Goal: Task Accomplishment & Management: Complete application form

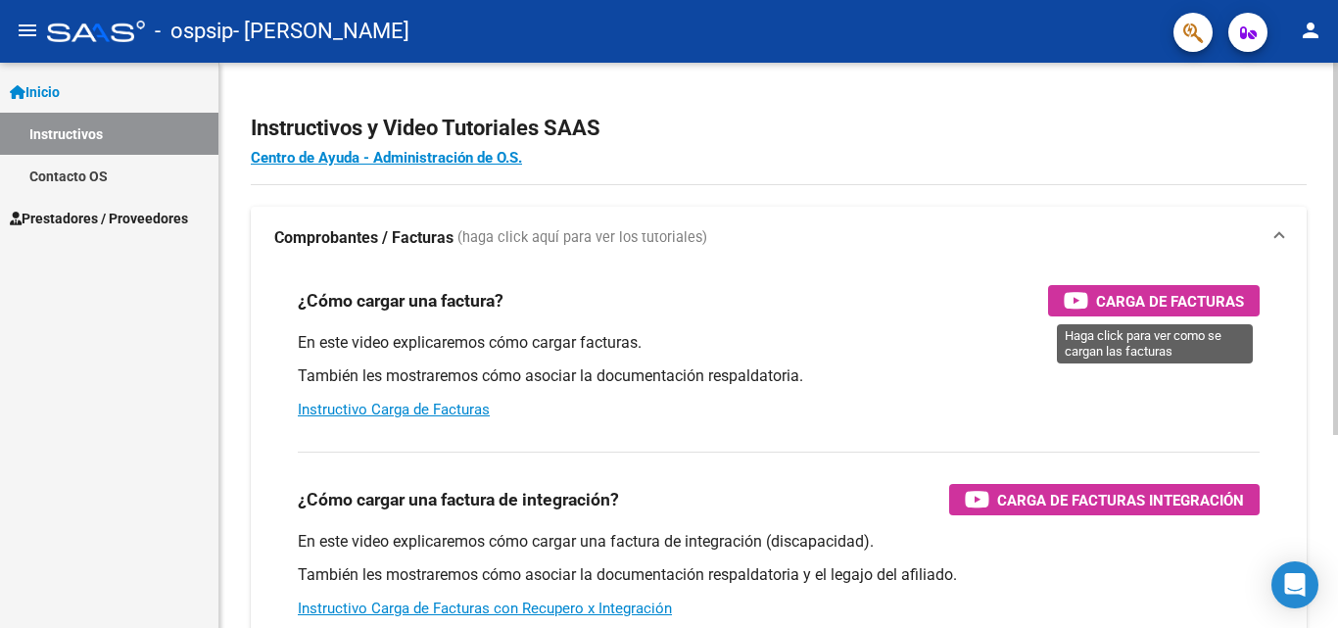
click at [1121, 293] on span "Carga de Facturas" at bounding box center [1170, 301] width 148 height 24
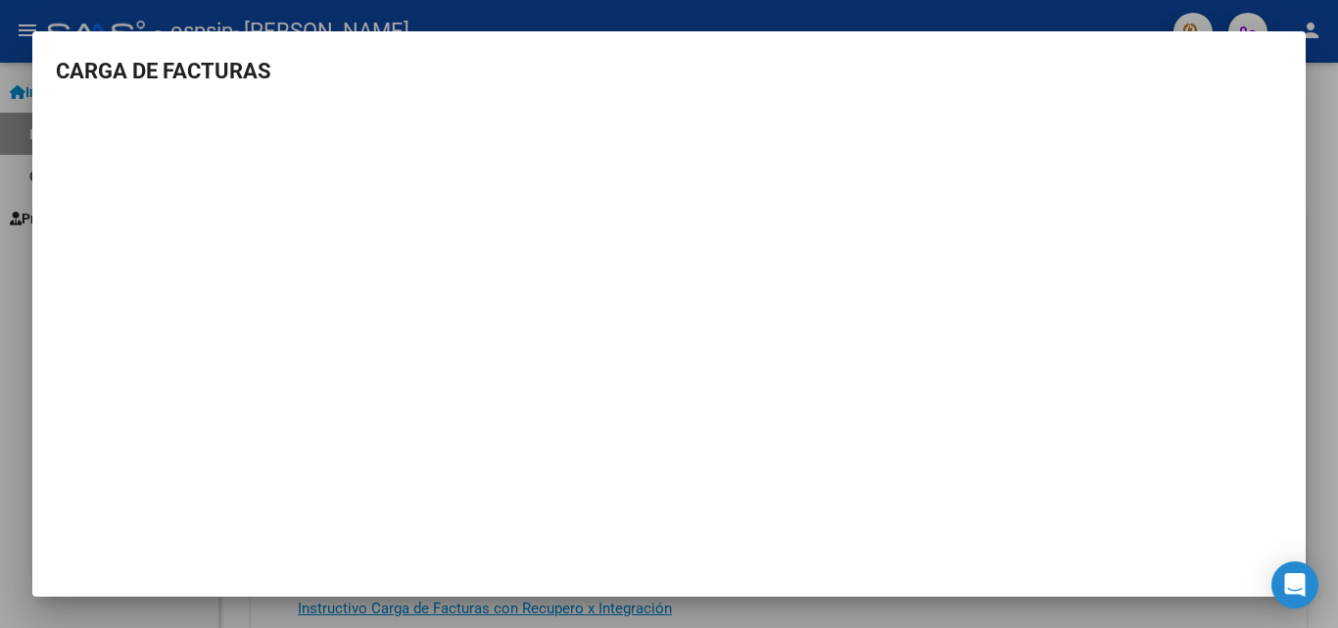
click at [1314, 227] on div at bounding box center [669, 314] width 1338 height 628
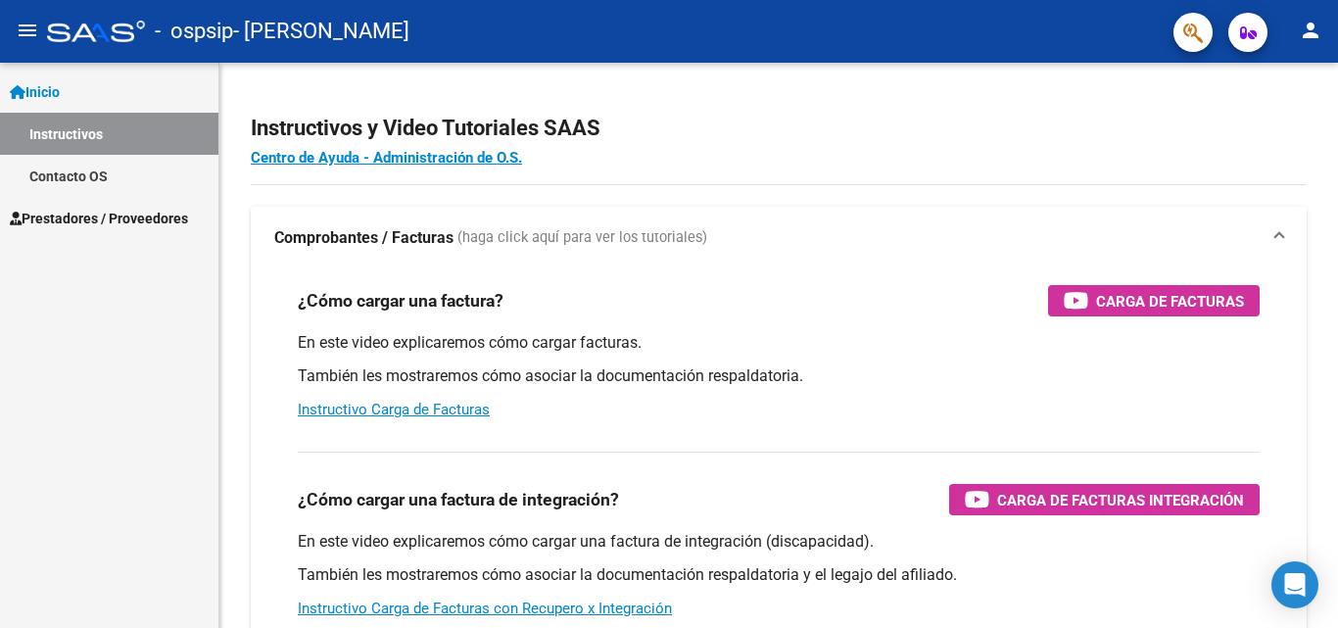
click at [61, 219] on span "Prestadores / Proveedores" at bounding box center [99, 219] width 178 height 22
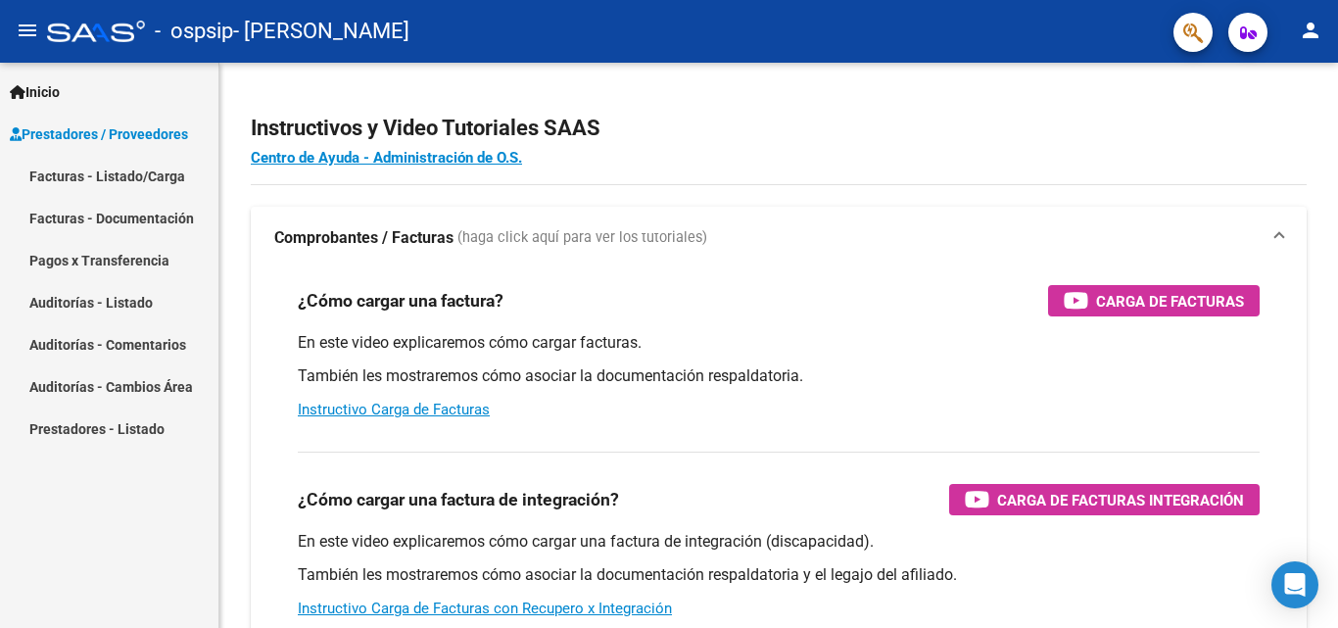
click at [161, 173] on link "Facturas - Listado/Carga" at bounding box center [109, 176] width 218 height 42
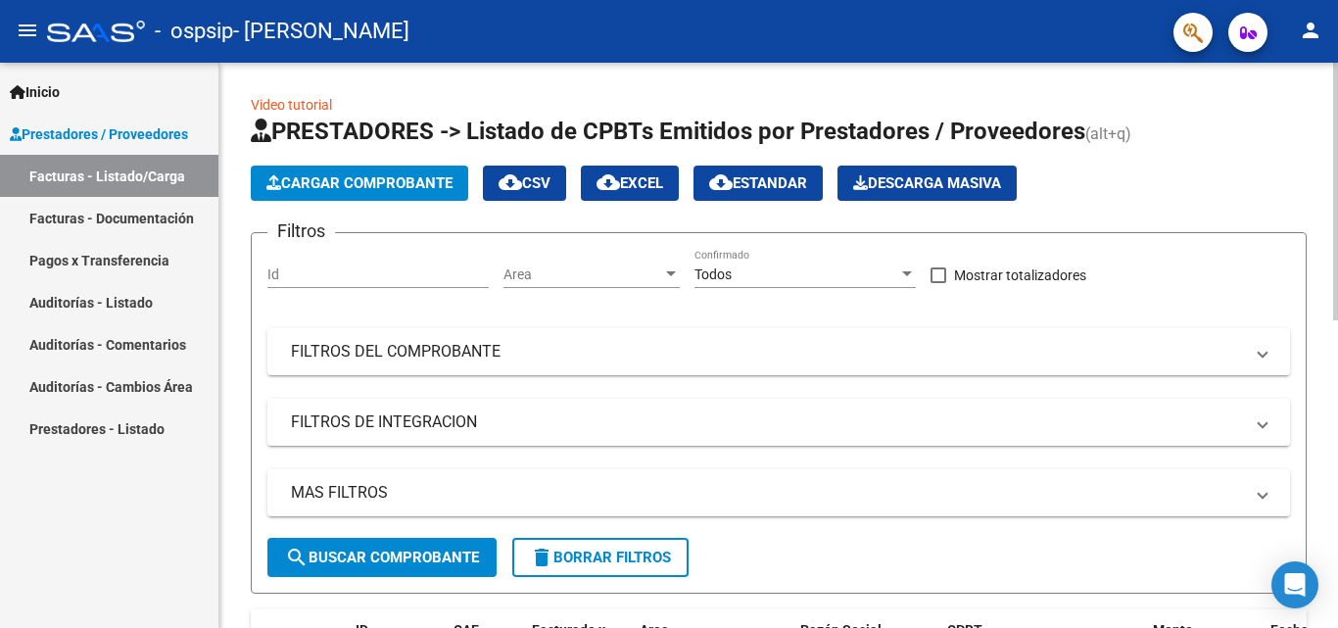
click at [301, 182] on span "Cargar Comprobante" at bounding box center [359, 183] width 186 height 18
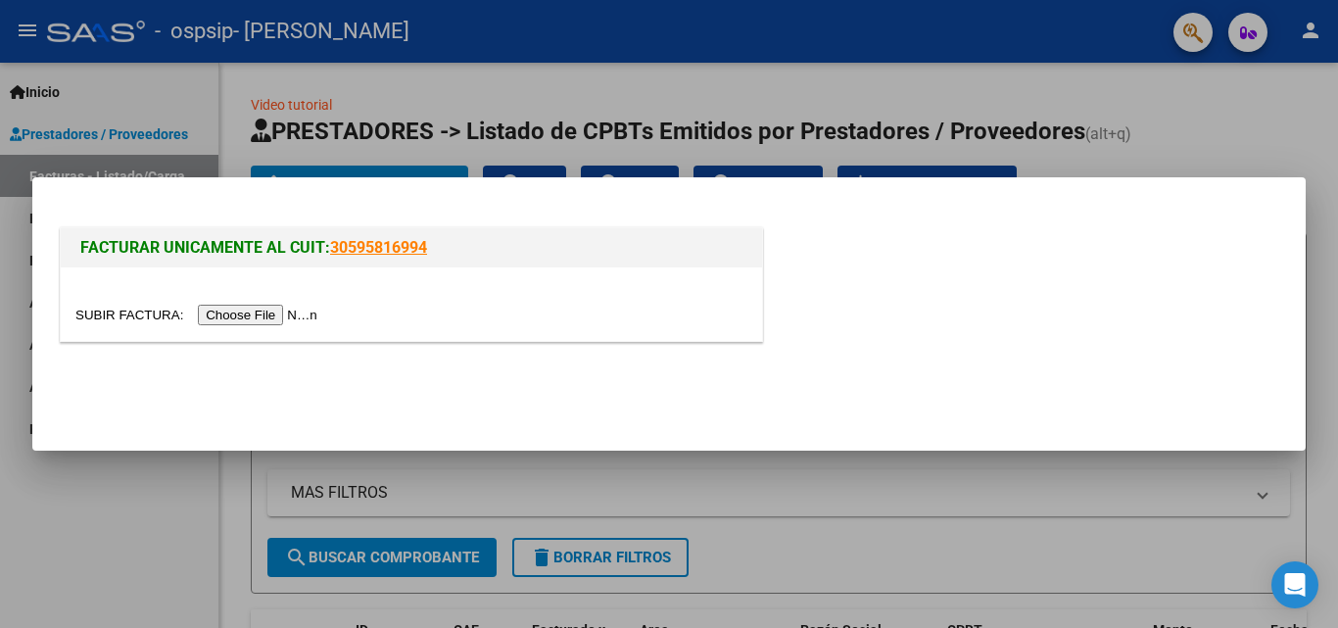
click at [280, 312] on input "file" at bounding box center [199, 315] width 248 height 21
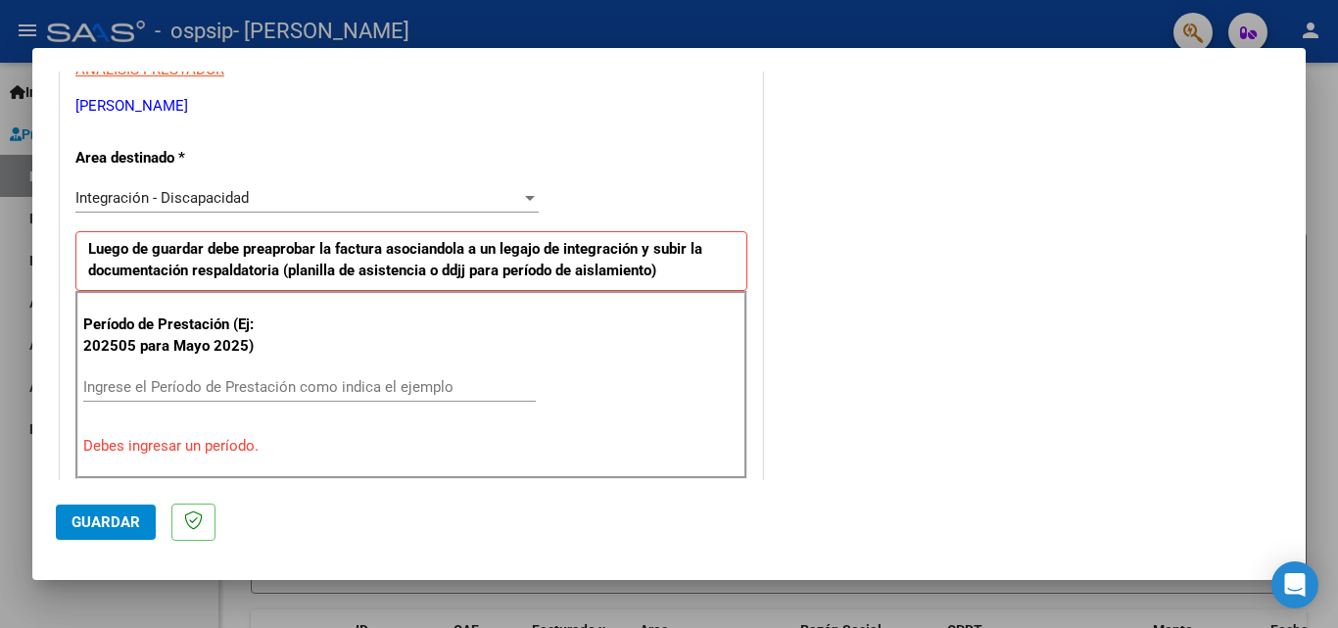
scroll to position [392, 0]
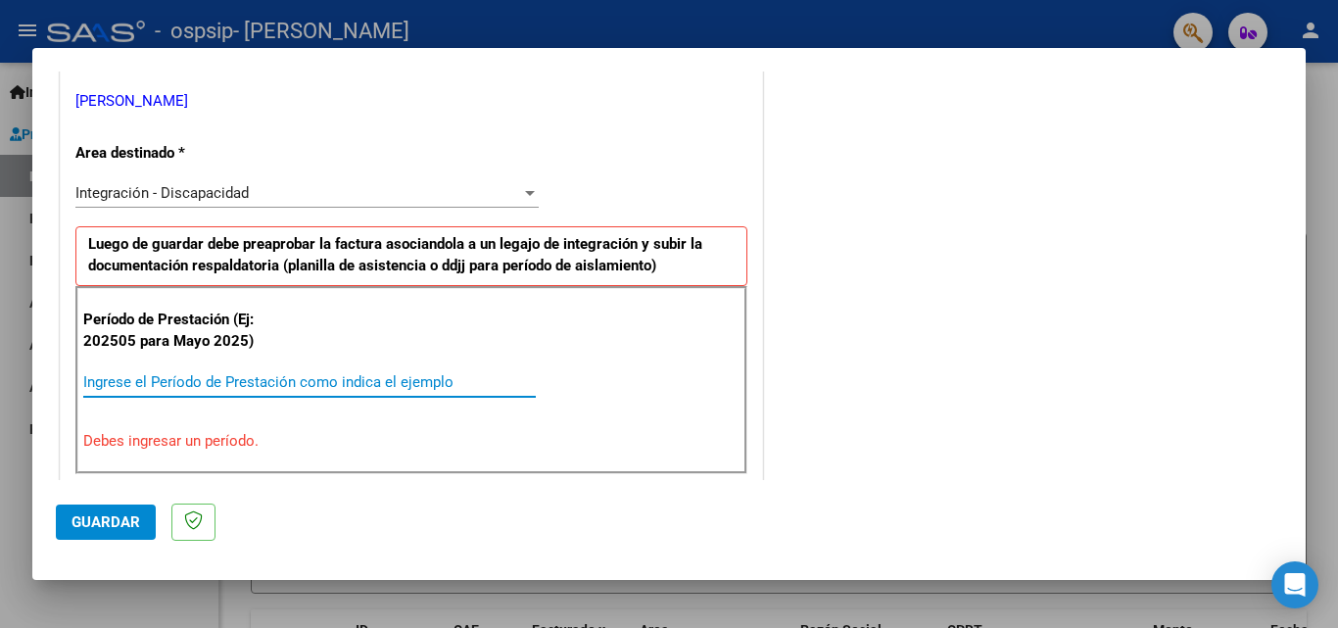
click at [255, 379] on input "Ingrese el Período de Prestación como indica el ejemplo" at bounding box center [309, 382] width 452 height 18
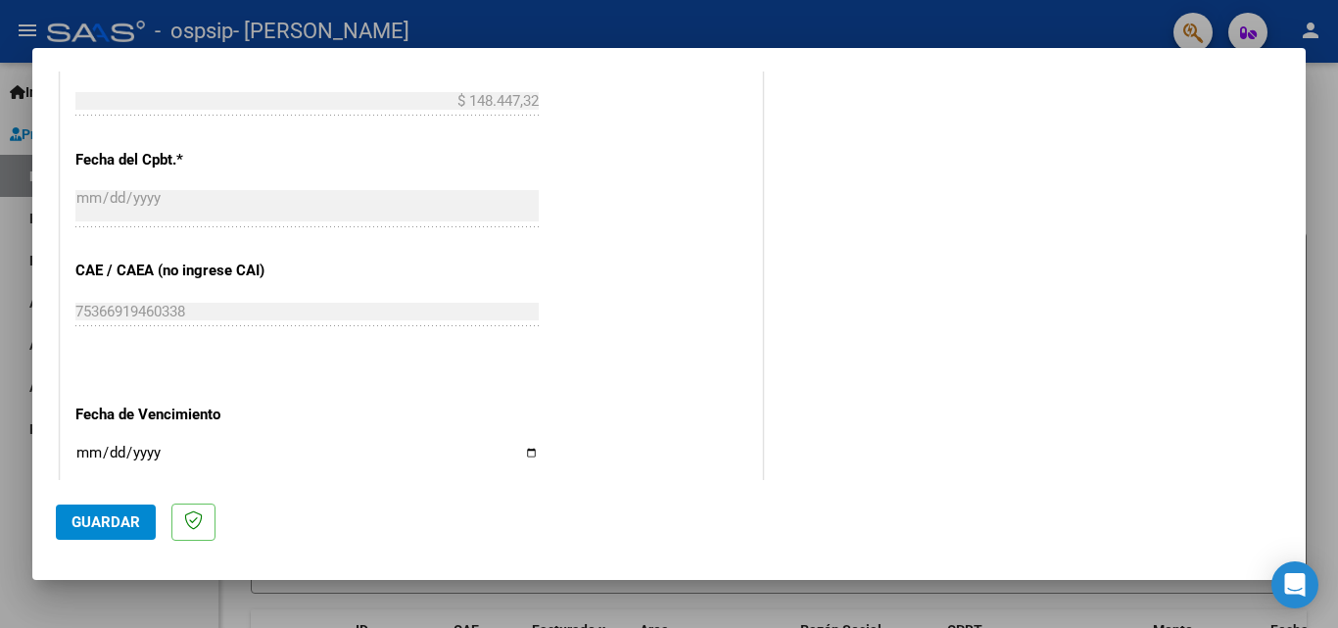
scroll to position [1175, 0]
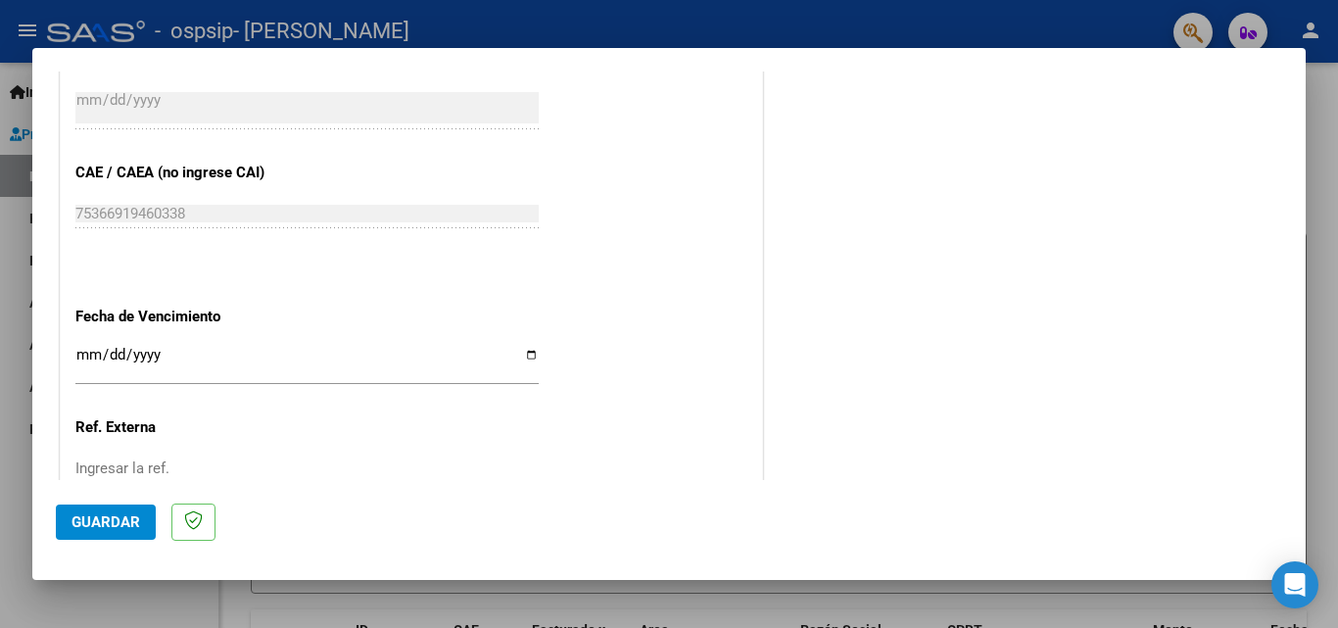
type input "202508"
click at [525, 352] on input "Ingresar la fecha" at bounding box center [306, 362] width 463 height 31
type input "[DATE]"
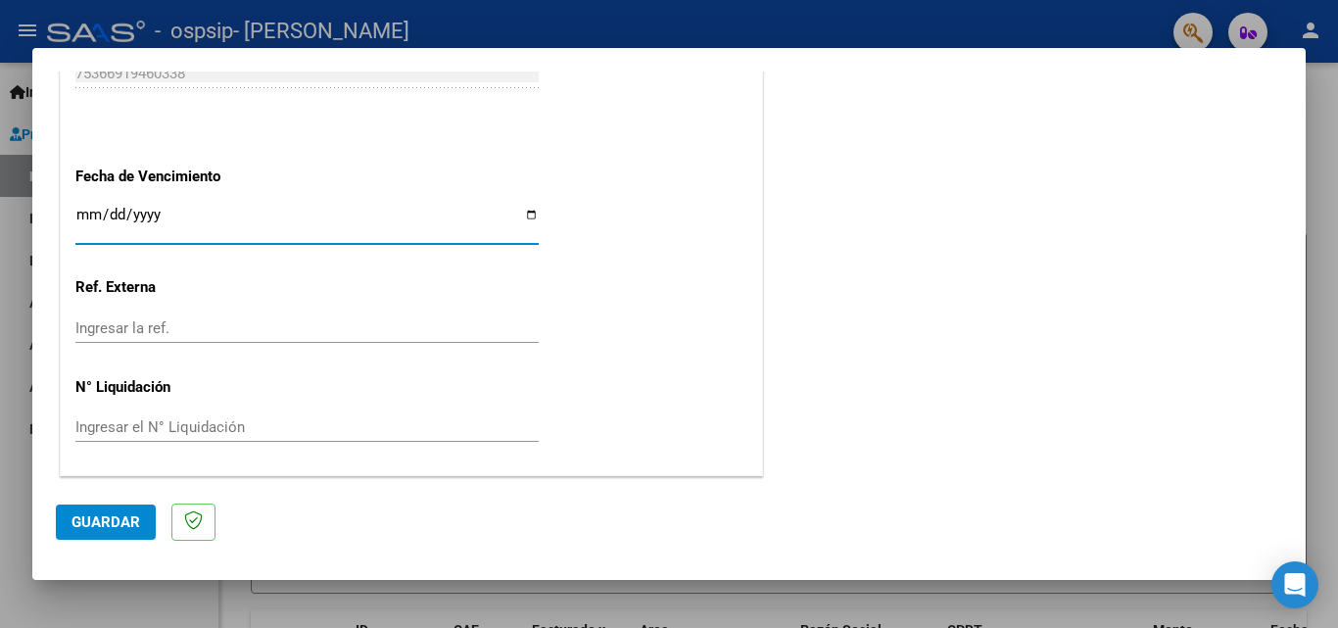
click at [105, 524] on span "Guardar" at bounding box center [105, 522] width 69 height 18
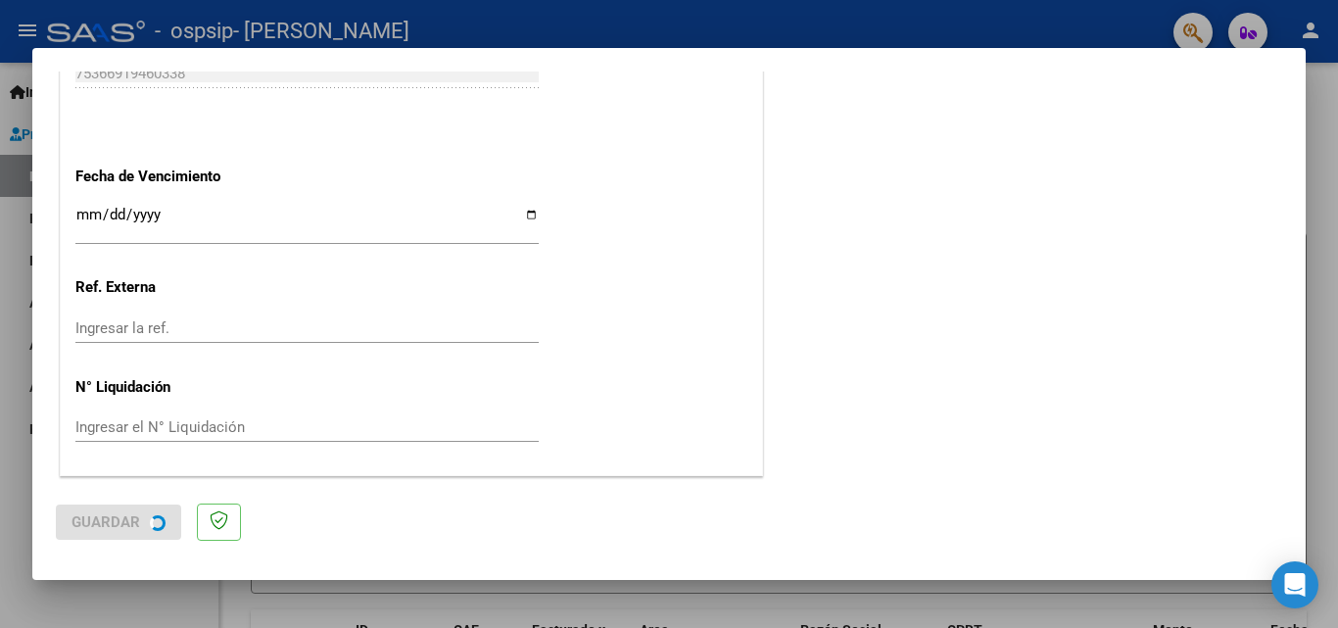
scroll to position [0, 0]
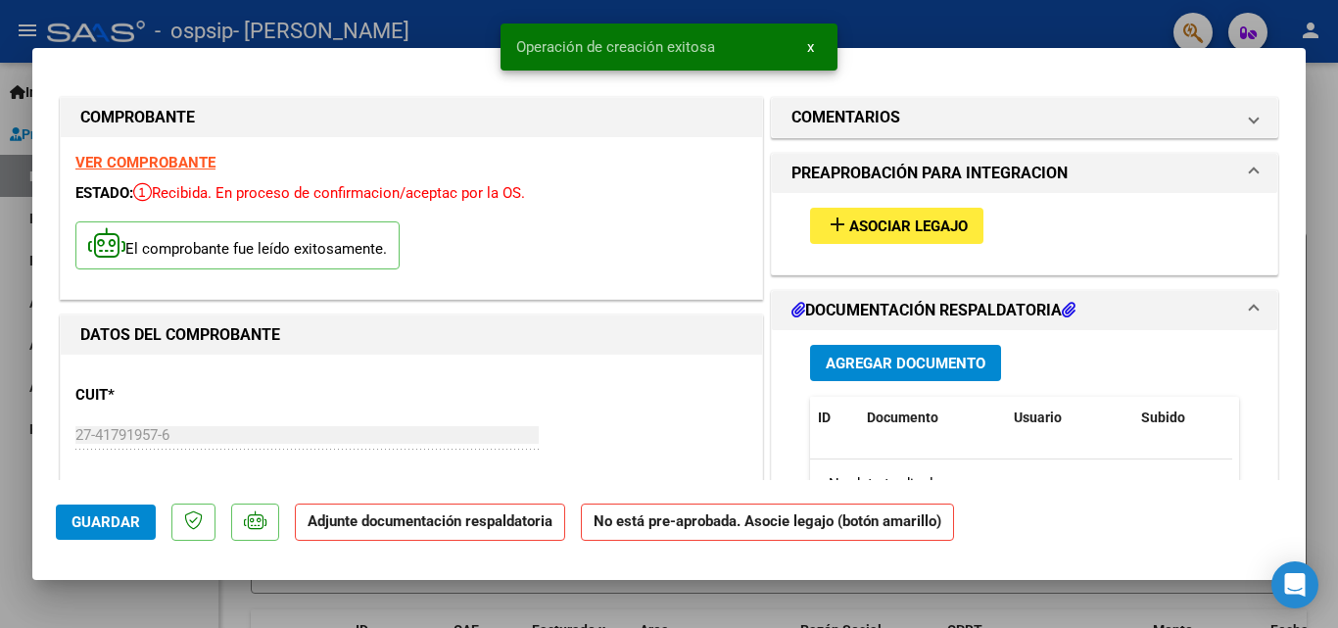
click at [897, 221] on span "Asociar Legajo" at bounding box center [908, 226] width 119 height 18
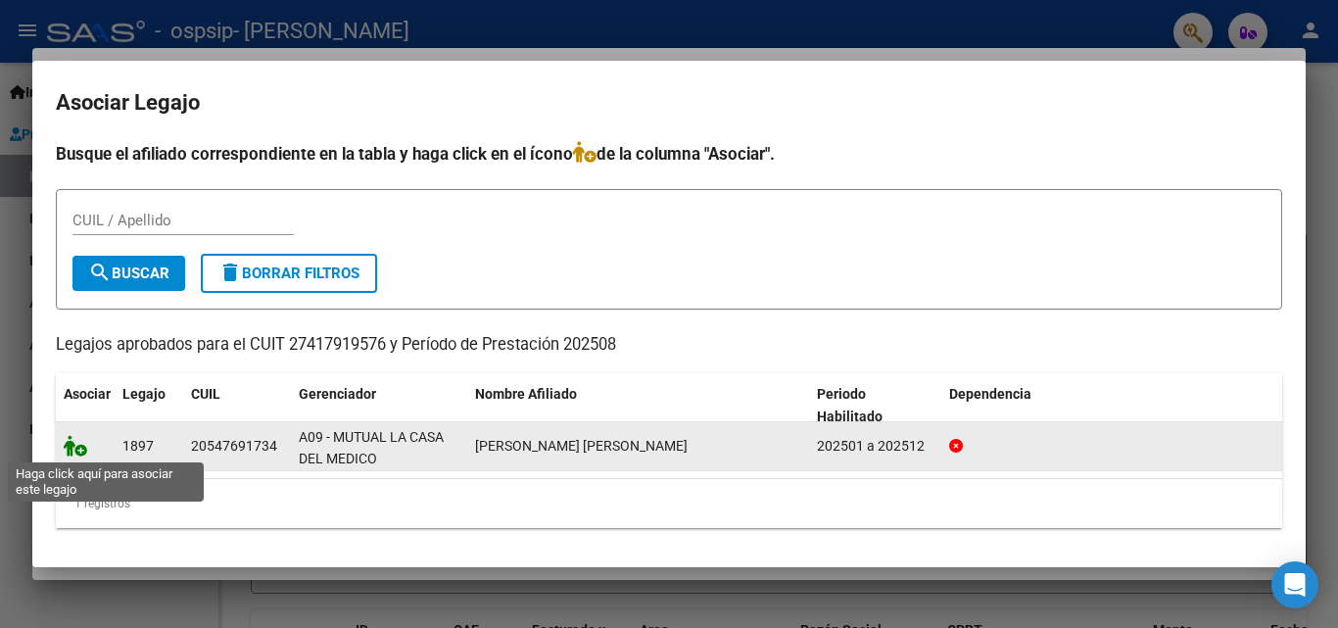
click at [72, 446] on icon at bounding box center [76, 446] width 24 height 22
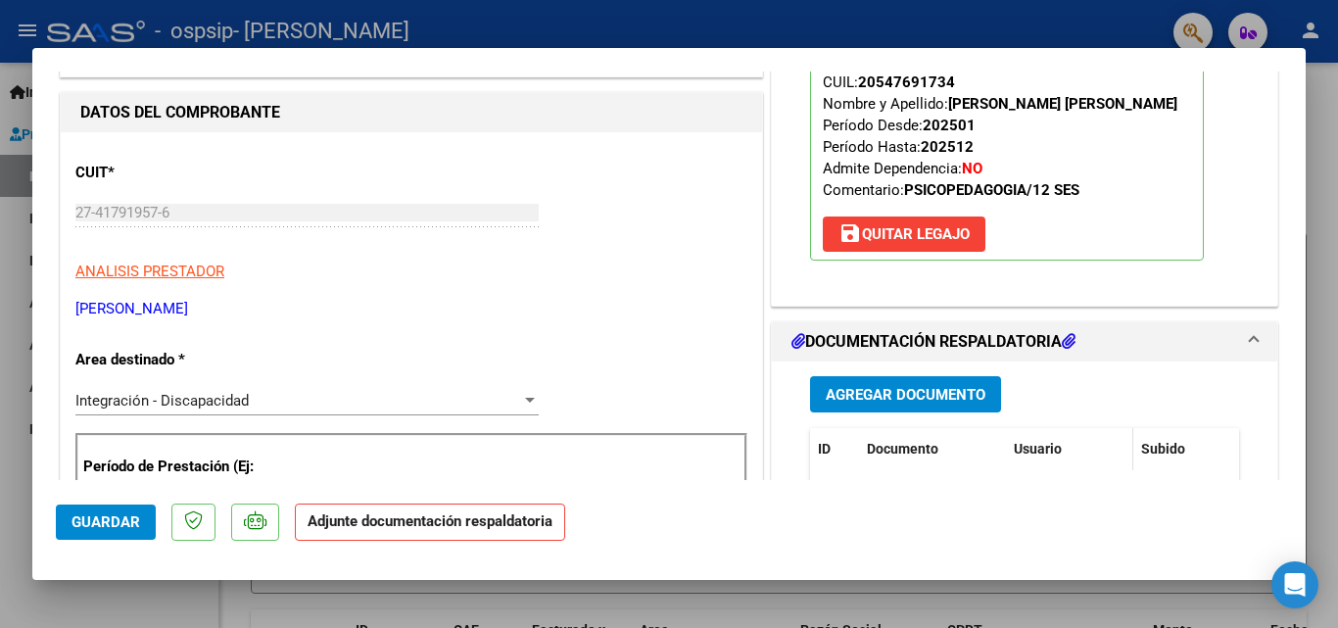
scroll to position [392, 0]
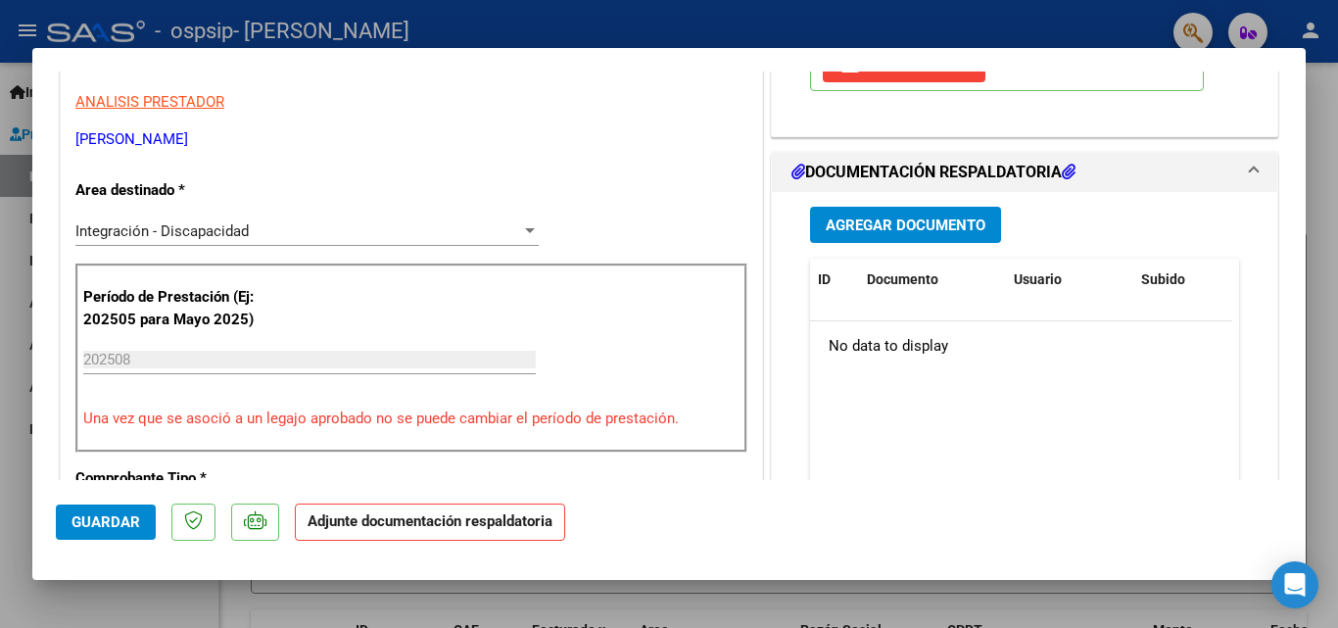
click at [913, 226] on span "Agregar Documento" at bounding box center [906, 225] width 160 height 18
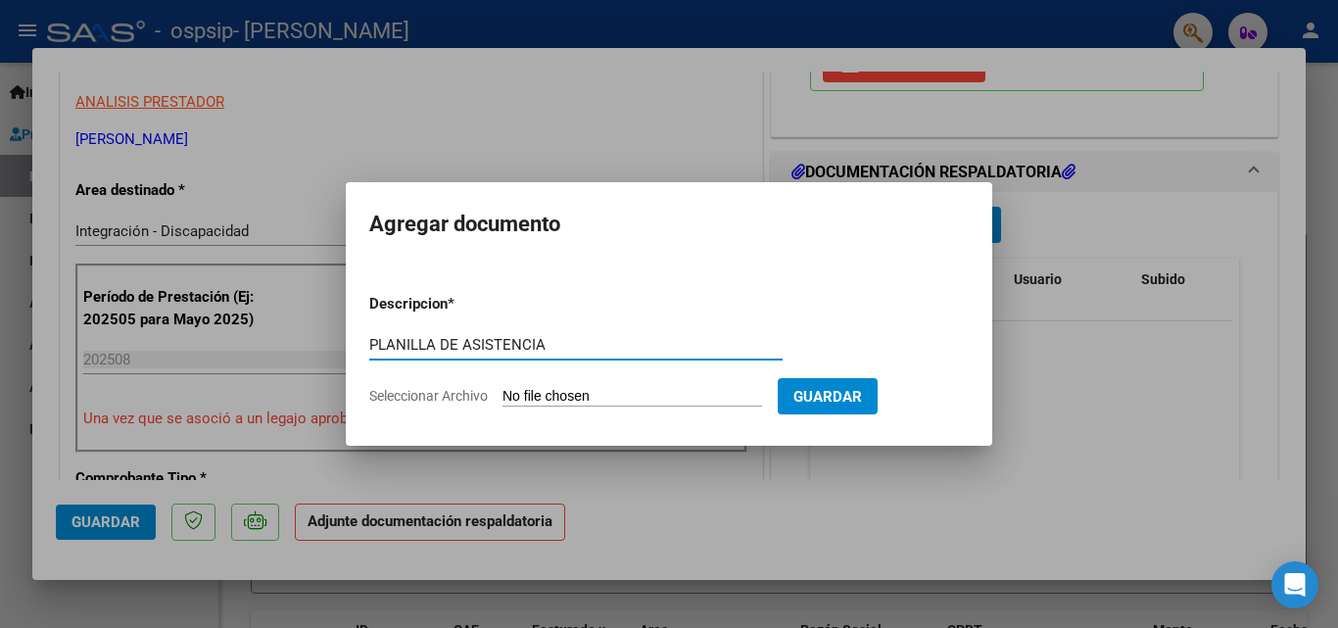
type input "PLANILLA DE ASISTENCIA"
click at [461, 392] on span "Seleccionar Archivo" at bounding box center [428, 396] width 119 height 16
click at [502, 392] on input "Seleccionar Archivo" at bounding box center [632, 397] width 260 height 19
type input "C:\fakepath\ASISTENCIA AGOSTO [PERSON_NAME].pdf"
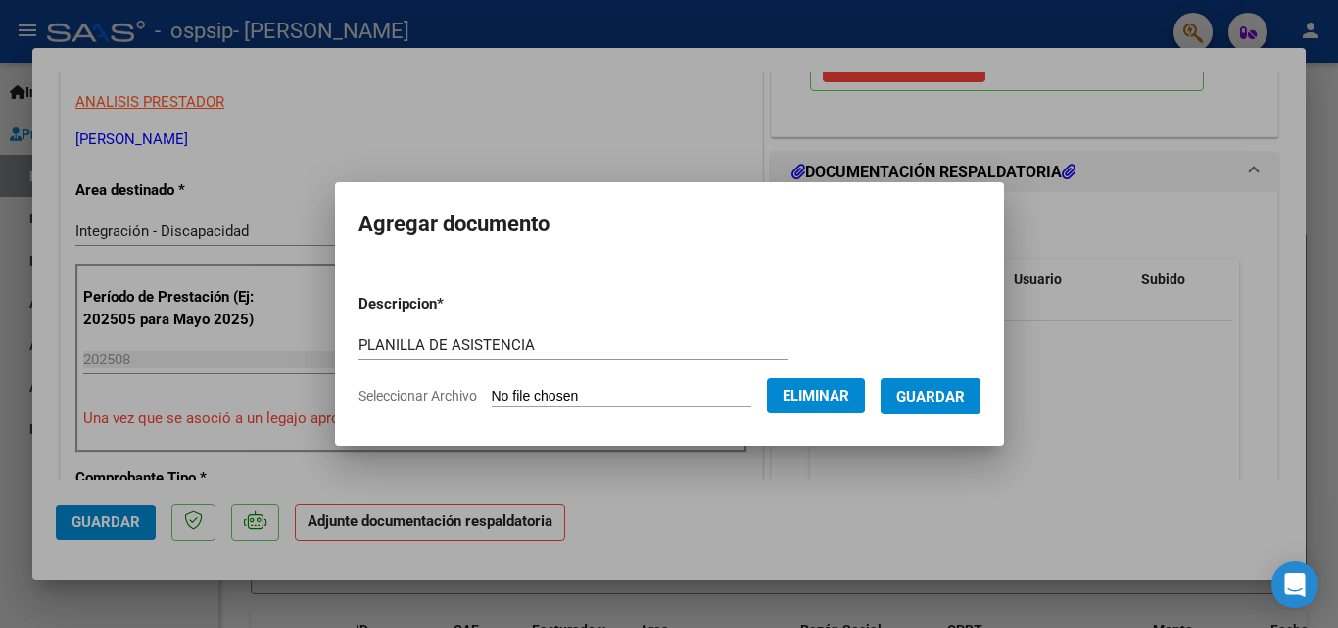
click at [941, 398] on span "Guardar" at bounding box center [930, 397] width 69 height 18
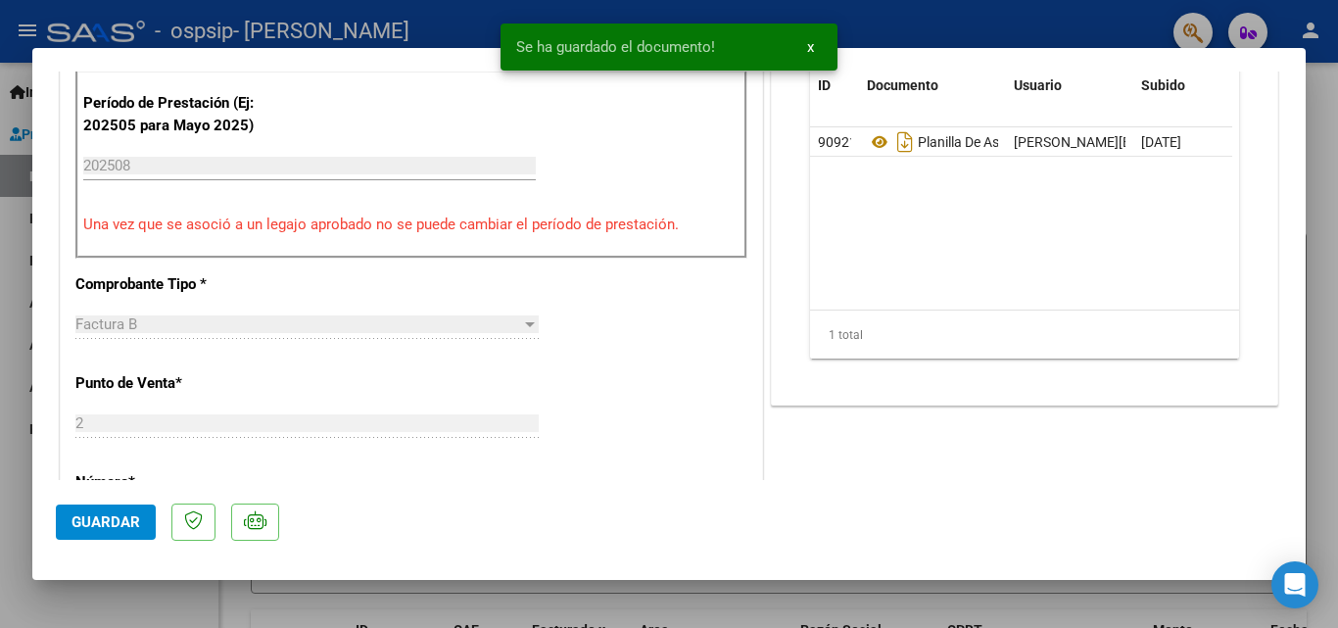
scroll to position [588, 0]
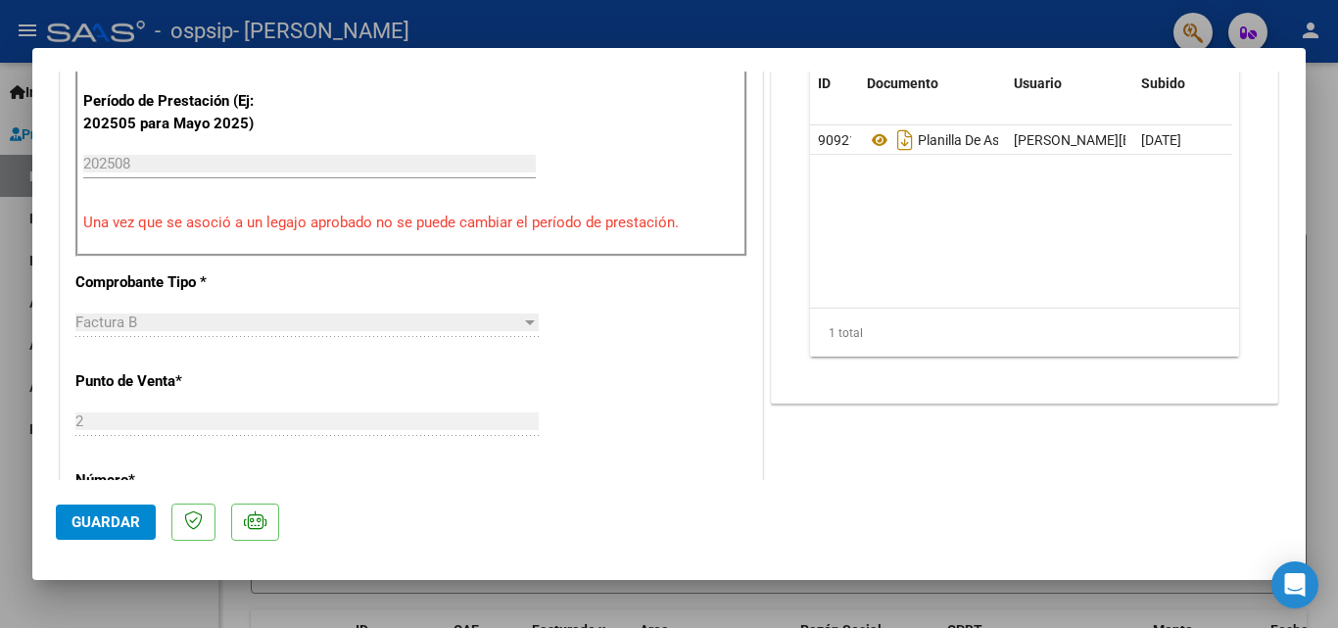
click at [90, 500] on mat-dialog-actions "Guardar" at bounding box center [669, 518] width 1226 height 77
click at [86, 519] on span "Guardar" at bounding box center [105, 522] width 69 height 18
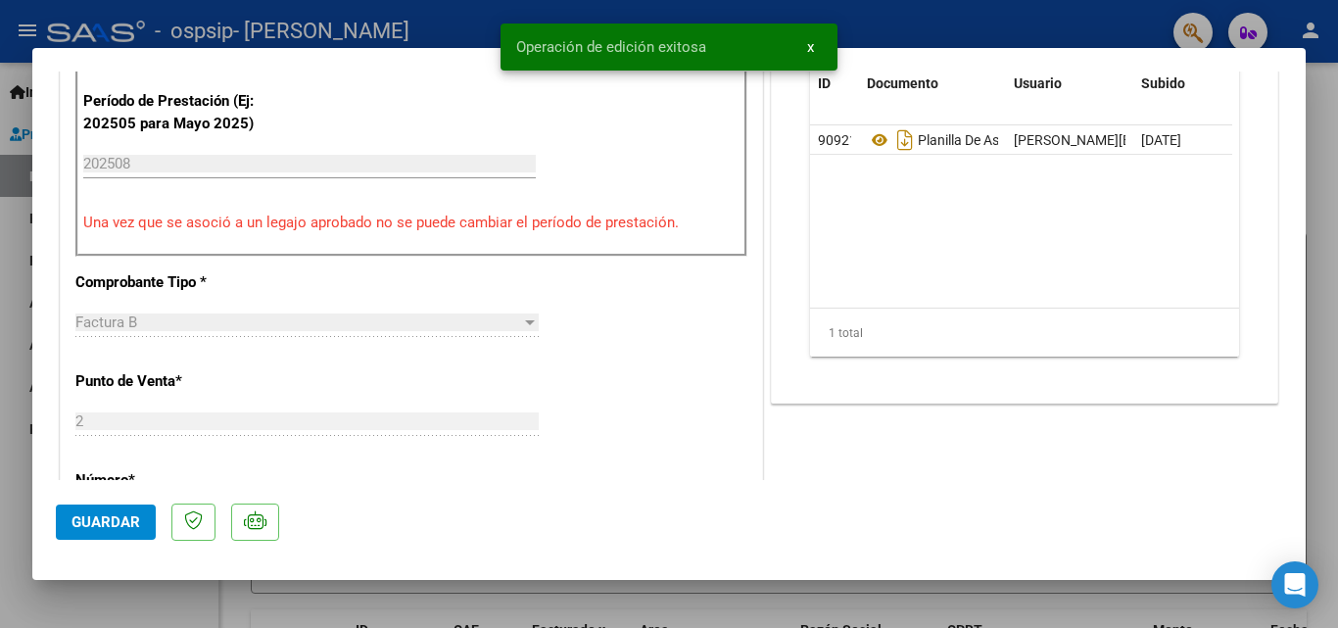
click at [807, 595] on div at bounding box center [669, 314] width 1338 height 628
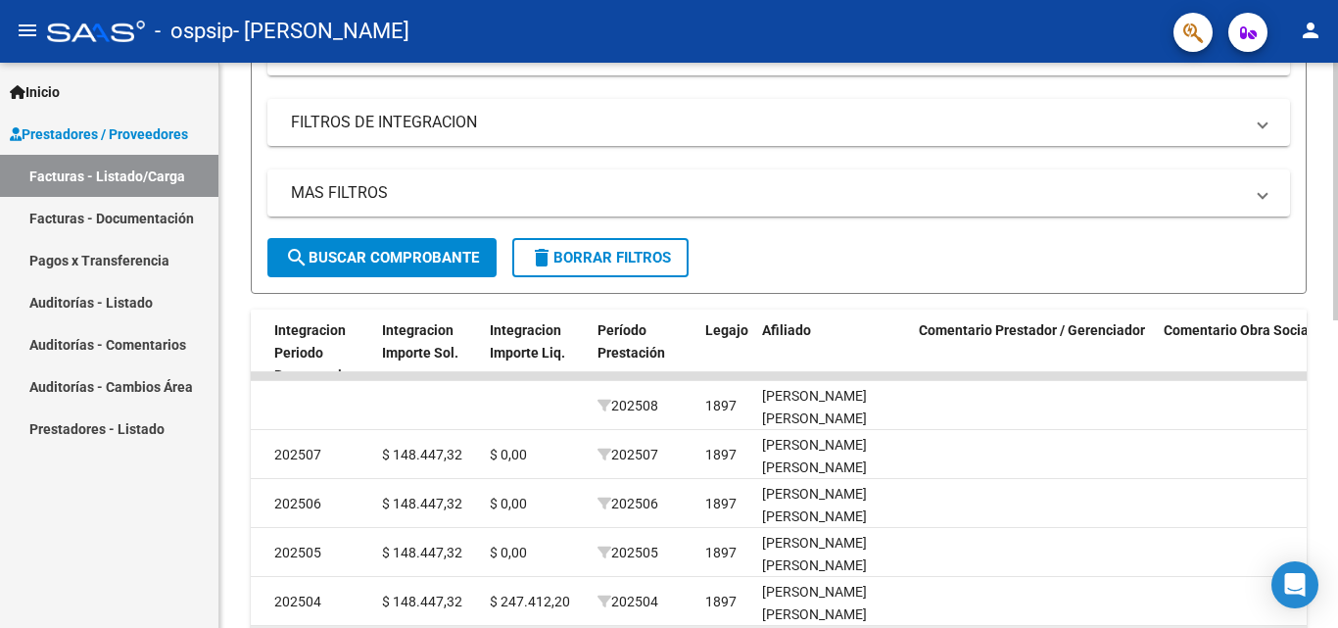
scroll to position [294, 0]
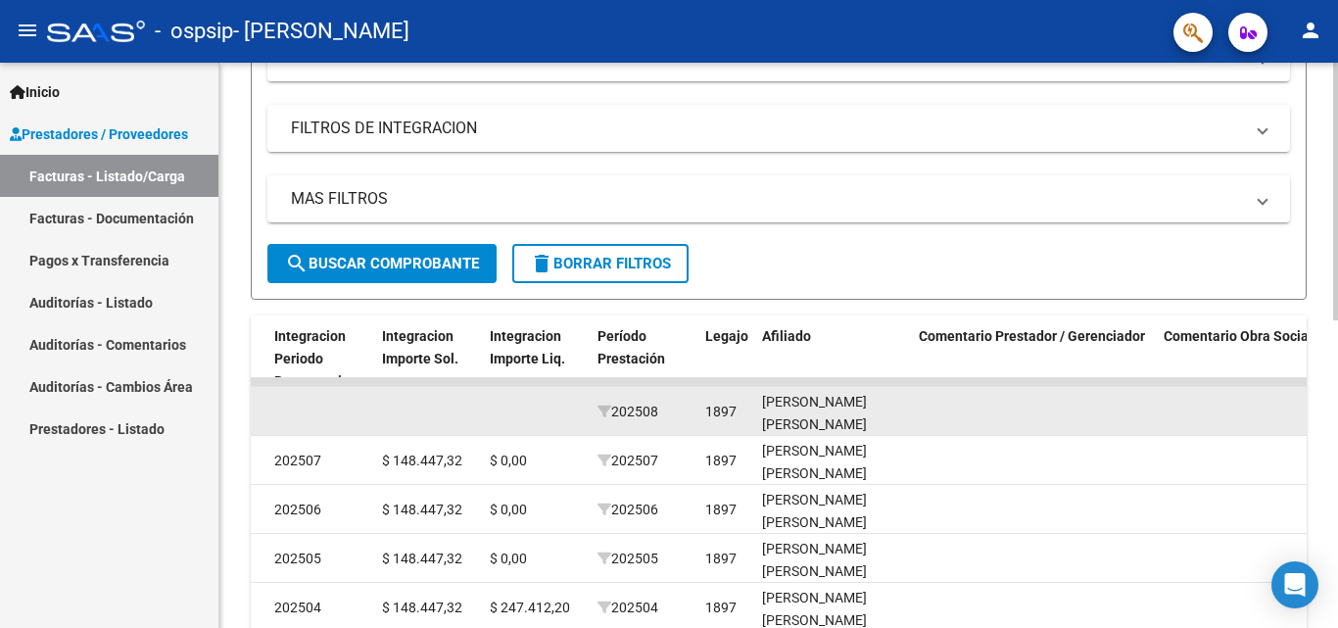
click at [443, 410] on datatable-body-cell at bounding box center [428, 411] width 108 height 48
